Goal: Task Accomplishment & Management: Manage account settings

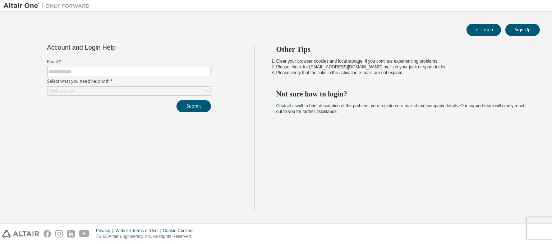
click at [155, 69] on input "text" at bounding box center [129, 72] width 160 height 6
type input "**********"
click at [119, 88] on div "Click to select" at bounding box center [128, 91] width 163 height 9
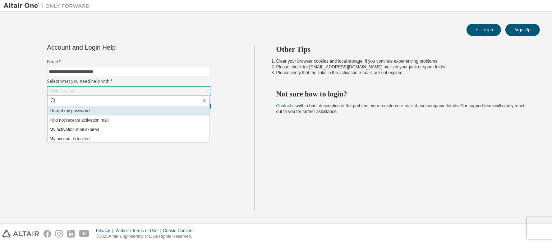
click at [111, 112] on li "I forgot my password" at bounding box center [129, 110] width 162 height 9
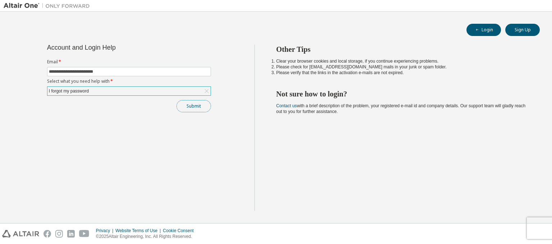
click at [185, 105] on button "Submit" at bounding box center [193, 106] width 34 height 12
click at [203, 106] on button "Submit" at bounding box center [193, 106] width 34 height 12
